Goal: Task Accomplishment & Management: Use online tool/utility

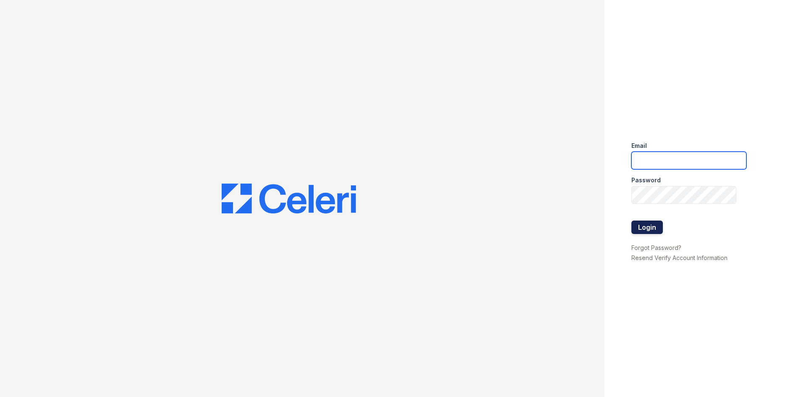
type input "arrivelex@trinity-pm.com"
click at [649, 228] on button "Login" at bounding box center [647, 226] width 31 height 13
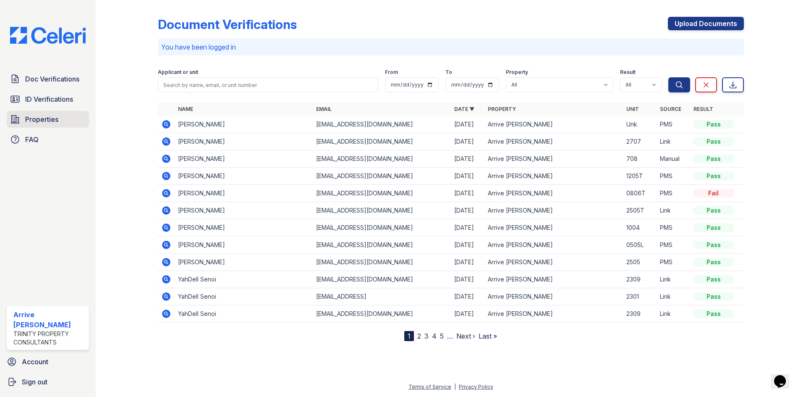
click at [42, 118] on span "Properties" at bounding box center [41, 119] width 33 height 10
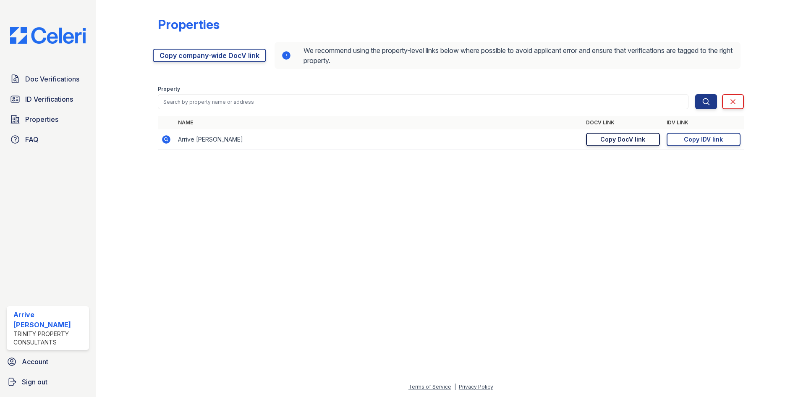
click at [636, 144] on link "Copy DocV link Copy link" at bounding box center [623, 139] width 74 height 13
